Goal: Task Accomplishment & Management: Complete application form

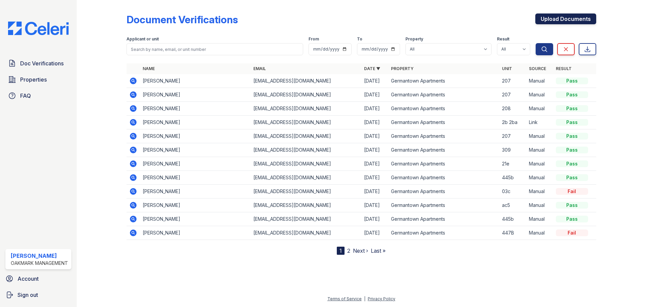
click at [542, 19] on link "Upload Documents" at bounding box center [566, 18] width 61 height 11
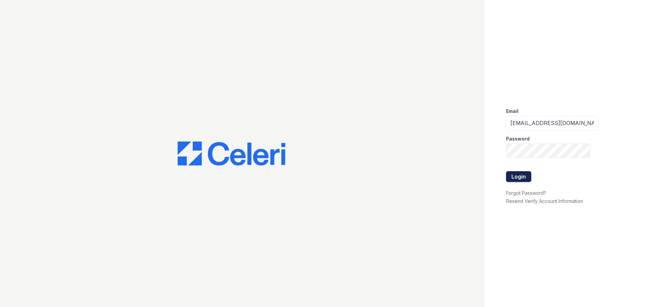
click at [514, 178] on button "Login" at bounding box center [518, 176] width 25 height 11
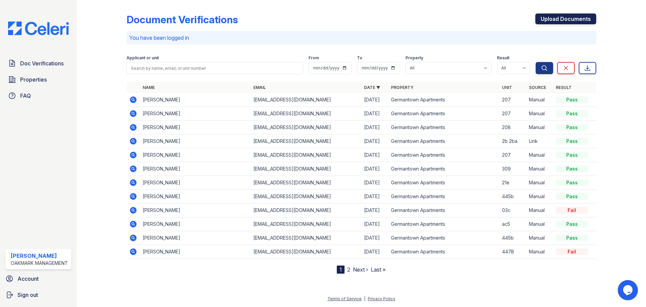
click at [561, 18] on link "Upload Documents" at bounding box center [566, 18] width 61 height 11
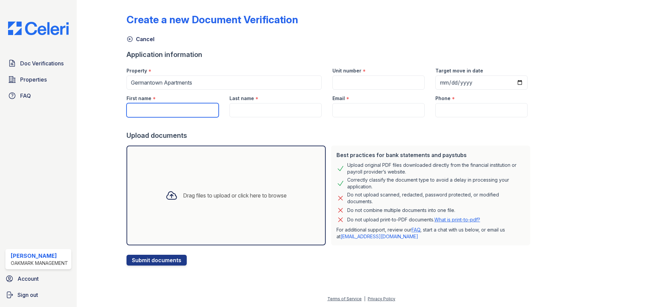
click at [151, 110] on input "First name" at bounding box center [173, 110] width 92 height 14
paste input "Monique"
type input "Monique"
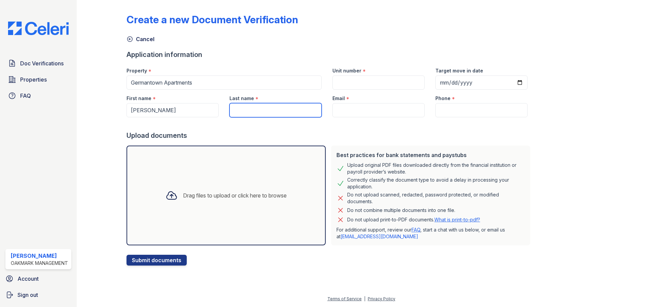
click at [244, 111] on input "Last name" at bounding box center [276, 110] width 92 height 14
paste input "Atkinson"
type input "Atkinson"
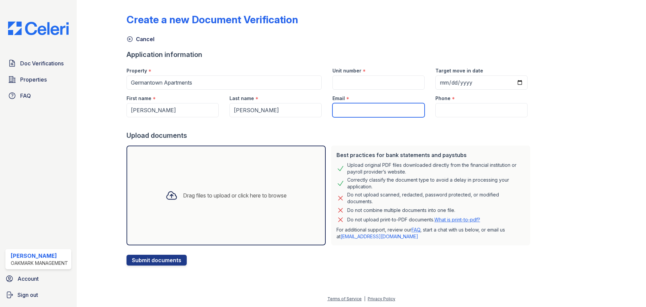
click at [350, 110] on input "Email" at bounding box center [379, 110] width 92 height 14
paste input "moniqueatkinson80@gmail.com"
type input "moniqueatkinson80@gmail.com"
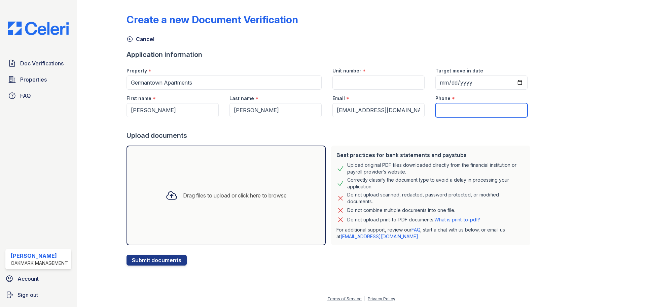
click at [447, 111] on input "Phone" at bounding box center [482, 110] width 92 height 14
paste input "(267) 465-9685"
type input "(267) 465-9685"
click at [197, 192] on div "Drag files to upload or click here to browse" at bounding box center [235, 195] width 104 height 8
click at [187, 188] on div "Drag files to upload or click here to browse" at bounding box center [226, 195] width 132 height 23
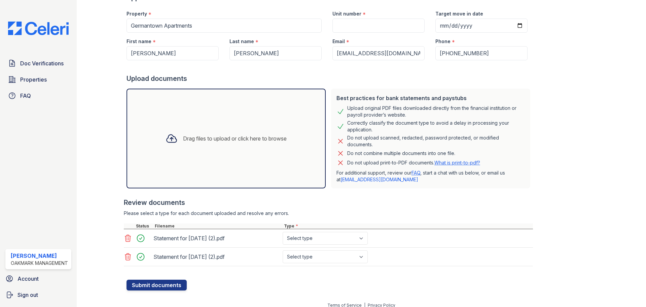
scroll to position [63, 0]
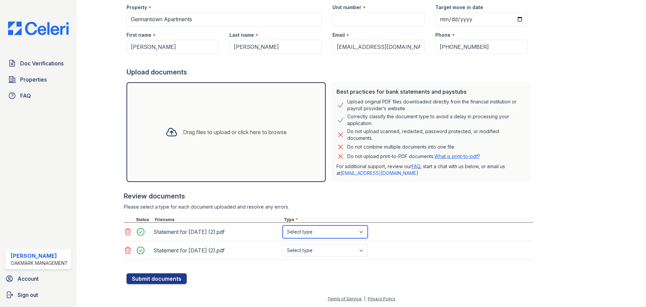
click at [365, 230] on select "Select type Paystub Bank Statement Offer Letter Tax Documents Benefit Award Let…" at bounding box center [325, 231] width 85 height 13
select select "paystub"
click at [283, 225] on select "Select type Paystub Bank Statement Offer Letter Tax Documents Benefit Award Let…" at bounding box center [325, 231] width 85 height 13
click at [363, 249] on select "Select type Paystub Bank Statement Offer Letter Tax Documents Benefit Award Let…" at bounding box center [325, 250] width 85 height 13
select select "paystub"
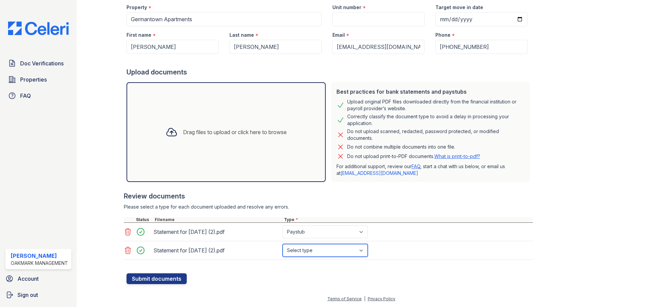
click at [283, 244] on select "Select type Paystub Bank Statement Offer Letter Tax Documents Benefit Award Let…" at bounding box center [325, 250] width 85 height 13
click at [145, 279] on button "Submit documents" at bounding box center [157, 278] width 60 height 11
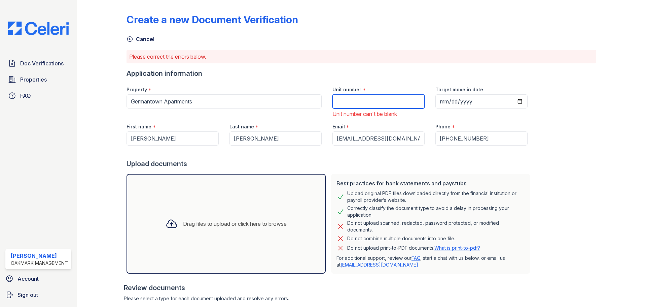
click at [380, 106] on input "Unit number" at bounding box center [379, 101] width 92 height 14
type input "1"
type input "207"
click at [560, 157] on div "Create a new Document Verification Cancel Please correct the errors below. Appl…" at bounding box center [362, 189] width 470 height 373
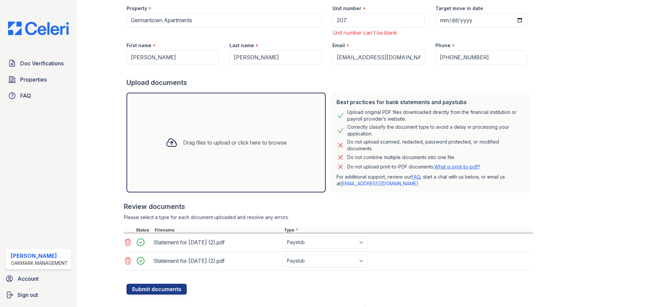
scroll to position [92, 0]
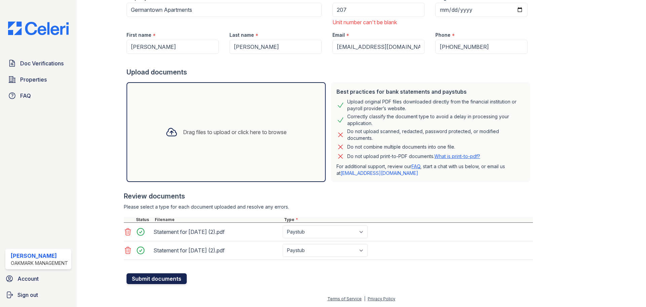
click at [165, 278] on button "Submit documents" at bounding box center [157, 278] width 60 height 11
